Goal: Task Accomplishment & Management: Use online tool/utility

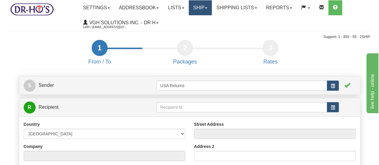
click at [206, 11] on link "Ship" at bounding box center [200, 7] width 23 height 15
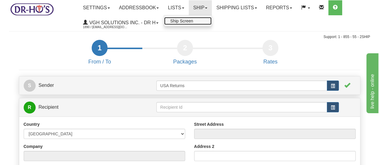
click at [193, 20] on span "Ship Screen" at bounding box center [181, 21] width 23 height 5
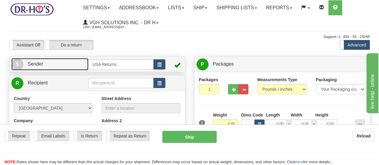
click at [17, 66] on span "S" at bounding box center [17, 64] width 12 height 12
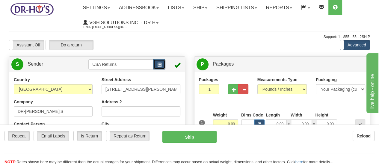
click at [161, 65] on span "button" at bounding box center [159, 65] width 4 height 4
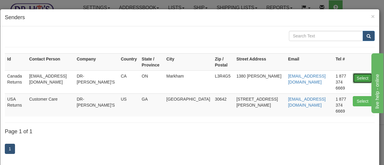
click at [358, 73] on button "Select" at bounding box center [361, 78] width 19 height 10
type input "Canada Returns"
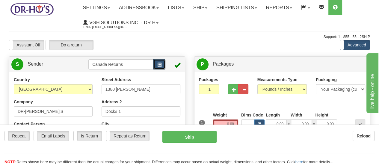
scroll to position [30, 0]
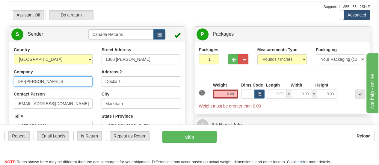
drag, startPoint x: 47, startPoint y: 83, endPoint x: 0, endPoint y: 78, distance: 46.9
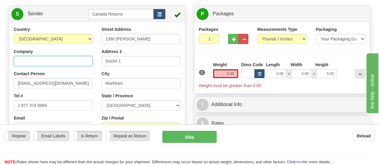
scroll to position [60, 0]
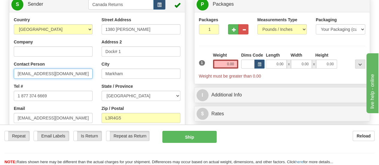
drag, startPoint x: 61, startPoint y: 72, endPoint x: 0, endPoint y: 73, distance: 61.1
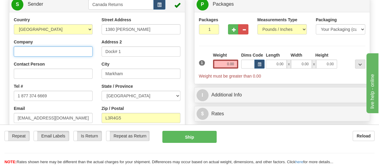
click at [65, 51] on input "Company" at bounding box center [53, 51] width 79 height 10
paste input "8079391174"
type input "8079391174"
drag, startPoint x: 55, startPoint y: 51, endPoint x: 0, endPoint y: 52, distance: 54.5
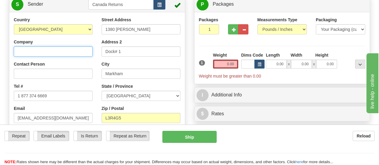
click at [64, 51] on input "Company" at bounding box center [53, 51] width 79 height 10
paste input "[PERSON_NAME]"
type input "[PERSON_NAME]"
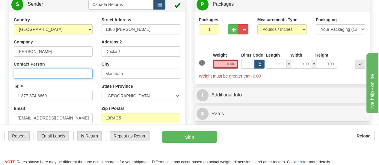
click at [64, 75] on input "Contact Person" at bounding box center [53, 74] width 79 height 10
paste input "[PERSON_NAME]"
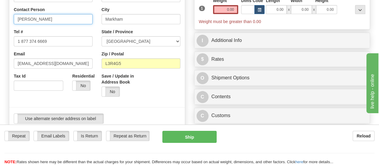
scroll to position [120, 0]
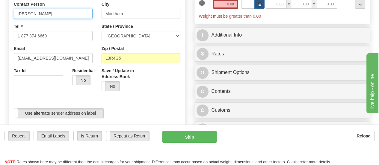
type input "[PERSON_NAME]"
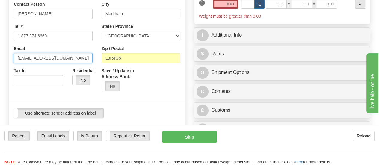
drag, startPoint x: 61, startPoint y: 57, endPoint x: 9, endPoint y: 58, distance: 52.7
click at [9, 58] on div "Country [GEOGRAPHIC_DATA] [GEOGRAPHIC_DATA] [GEOGRAPHIC_DATA] [GEOGRAPHIC_DATA]…" at bounding box center [97, 40] width 176 height 166
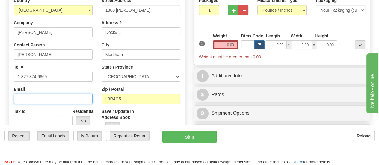
scroll to position [60, 0]
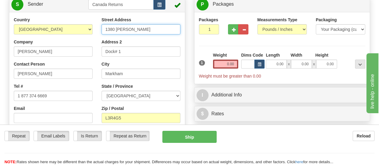
drag, startPoint x: 146, startPoint y: 30, endPoint x: 47, endPoint y: 19, distance: 100.1
click at [47, 17] on div "Country [GEOGRAPHIC_DATA] [GEOGRAPHIC_DATA] [GEOGRAPHIC_DATA] [GEOGRAPHIC_DATA]…" at bounding box center [97, 100] width 176 height 166
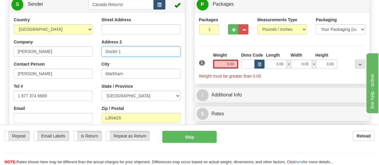
drag, startPoint x: 124, startPoint y: 51, endPoint x: 96, endPoint y: 46, distance: 28.8
click at [96, 46] on div "Country [GEOGRAPHIC_DATA] [GEOGRAPHIC_DATA] [GEOGRAPHIC_DATA] [GEOGRAPHIC_DATA]…" at bounding box center [97, 100] width 176 height 166
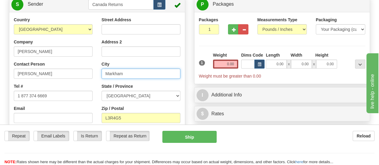
drag, startPoint x: 140, startPoint y: 76, endPoint x: 95, endPoint y: 74, distance: 45.0
click at [95, 74] on div "Country [GEOGRAPHIC_DATA] [GEOGRAPHIC_DATA] [GEOGRAPHIC_DATA] [GEOGRAPHIC_DATA]…" at bounding box center [97, 100] width 176 height 166
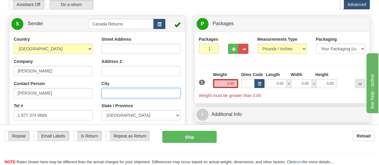
scroll to position [30, 0]
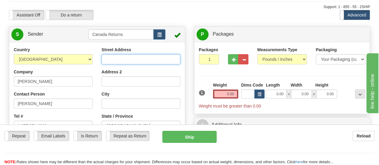
click at [167, 60] on input "Street Address" at bounding box center [141, 59] width 79 height 10
paste input "[STREET_ADDRESS]"
type input "[STREET_ADDRESS]"
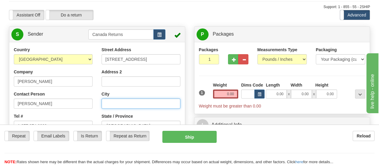
scroll to position [0, 0]
click at [161, 102] on input "City" at bounding box center [141, 104] width 79 height 10
paste input "[STREET_ADDRESS]"
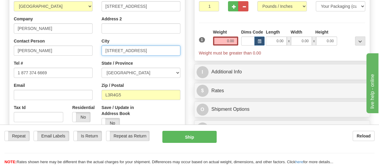
scroll to position [90, 0]
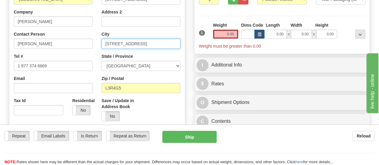
type input "[STREET_ADDRESS]"
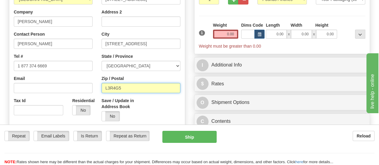
scroll to position [0, 0]
drag, startPoint x: 144, startPoint y: 91, endPoint x: 64, endPoint y: 80, distance: 80.1
click at [64, 80] on div "Country [GEOGRAPHIC_DATA] [GEOGRAPHIC_DATA] [GEOGRAPHIC_DATA] [GEOGRAPHIC_DATA]…" at bounding box center [97, 70] width 176 height 166
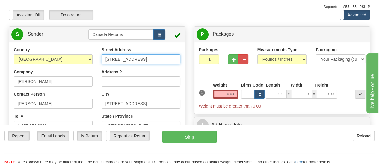
scroll to position [0, 41]
drag, startPoint x: 146, startPoint y: 58, endPoint x: 185, endPoint y: 61, distance: 38.8
click at [185, 61] on div "Country [GEOGRAPHIC_DATA] [GEOGRAPHIC_DATA] [GEOGRAPHIC_DATA] [GEOGRAPHIC_DATA]…" at bounding box center [97, 130] width 176 height 166
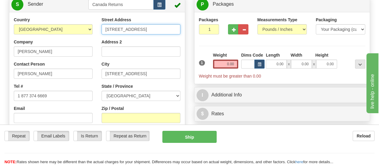
type input "[STREET_ADDRESS]"
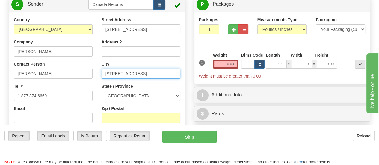
drag, startPoint x: 145, startPoint y: 73, endPoint x: 94, endPoint y: 74, distance: 50.9
click at [94, 74] on div "Country [GEOGRAPHIC_DATA] [GEOGRAPHIC_DATA] [GEOGRAPHIC_DATA] [GEOGRAPHIC_DATA]…" at bounding box center [97, 100] width 176 height 166
drag, startPoint x: 131, startPoint y: 74, endPoint x: 175, endPoint y: 74, distance: 44.6
click at [175, 74] on input "[GEOGRAPHIC_DATA] P7K1B7 [GEOGRAPHIC_DATA]" at bounding box center [141, 74] width 79 height 10
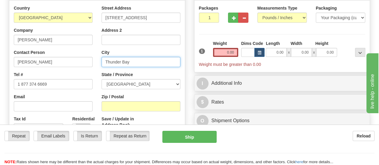
scroll to position [90, 0]
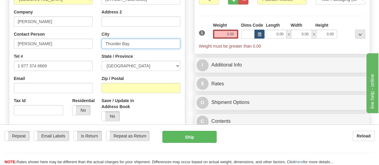
type input "Thunder Bay"
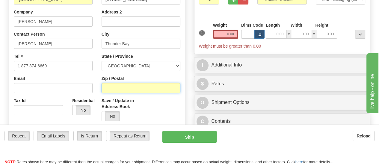
click at [154, 88] on input "Zip / Postal" at bounding box center [141, 88] width 79 height 10
paste input "[STREET_ADDRESS]"
drag, startPoint x: 146, startPoint y: 90, endPoint x: 91, endPoint y: 88, distance: 54.3
click at [91, 88] on div "Country [GEOGRAPHIC_DATA] [GEOGRAPHIC_DATA] [GEOGRAPHIC_DATA] [GEOGRAPHIC_DATA]…" at bounding box center [97, 70] width 176 height 166
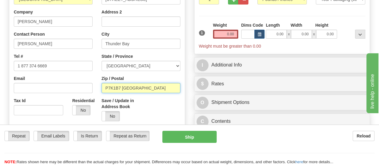
click at [155, 88] on input "P7K1B7 [GEOGRAPHIC_DATA]" at bounding box center [141, 88] width 79 height 10
type input "P7K1B7"
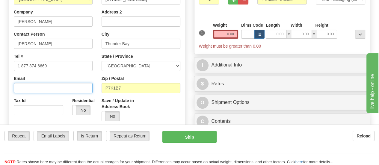
click at [83, 88] on input "Email" at bounding box center [53, 88] width 79 height 10
paste input "[EMAIL_ADDRESS][DOMAIN_NAME]"
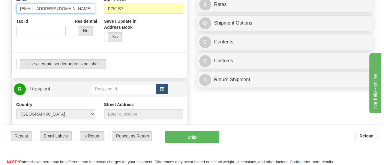
scroll to position [180, 0]
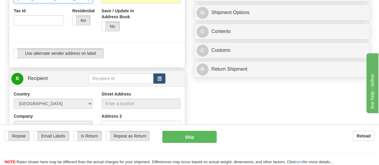
type input "[EMAIL_ADDRESS][DOMAIN_NAME]"
click at [157, 79] on button "button" at bounding box center [159, 78] width 12 height 10
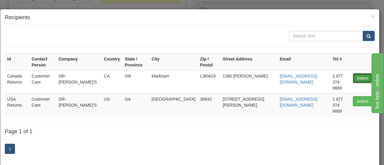
click at [352, 73] on button "Select" at bounding box center [361, 78] width 19 height 10
type input "Canada Returns"
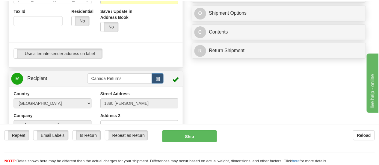
scroll to position [42, 0]
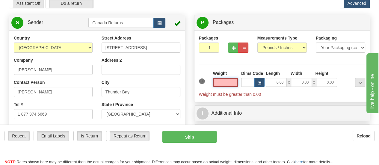
click at [226, 83] on input "text" at bounding box center [225, 82] width 25 height 9
type input "0"
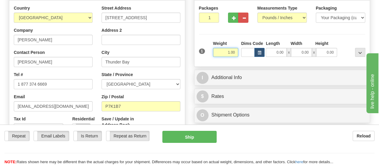
scroll to position [102, 0]
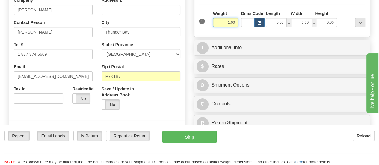
type input "1.00"
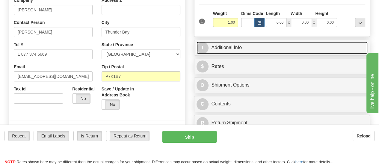
click at [223, 50] on link "I Additional Info" at bounding box center [282, 48] width 171 height 12
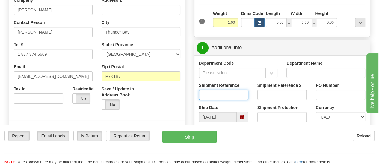
click at [227, 99] on input "Shipment Reference" at bounding box center [223, 95] width 49 height 10
paste input "1127541"
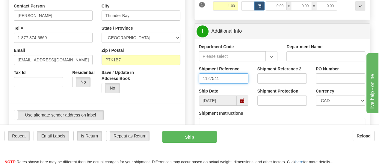
scroll to position [132, 0]
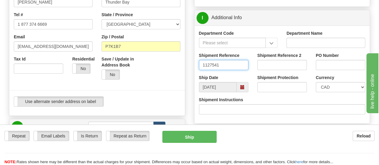
click at [241, 87] on span at bounding box center [242, 87] width 4 height 4
type input "1127541"
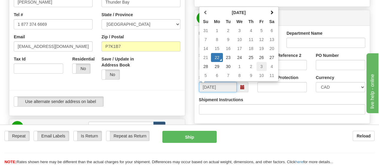
click at [259, 67] on td "3" at bounding box center [261, 66] width 10 height 9
type input "[DATE]"
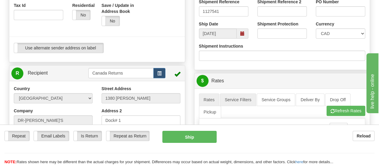
scroll to position [221, 0]
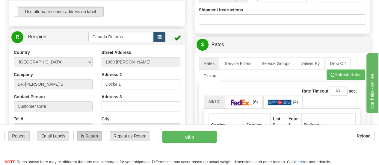
click at [88, 131] on label "Is Return" at bounding box center [88, 136] width 28 height 10
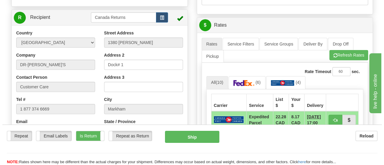
scroll to position [251, 0]
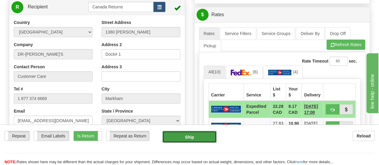
click at [197, 131] on button "Ship" at bounding box center [189, 137] width 54 height 12
type input "DOM.EP"
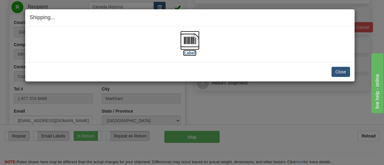
click at [191, 54] on label "[Label]" at bounding box center [190, 53] width 14 height 6
